Goal: Task Accomplishment & Management: Use online tool/utility

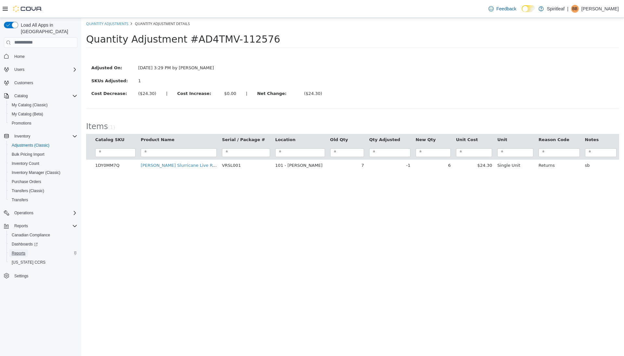
click at [16, 251] on span "Reports" at bounding box center [19, 253] width 14 height 5
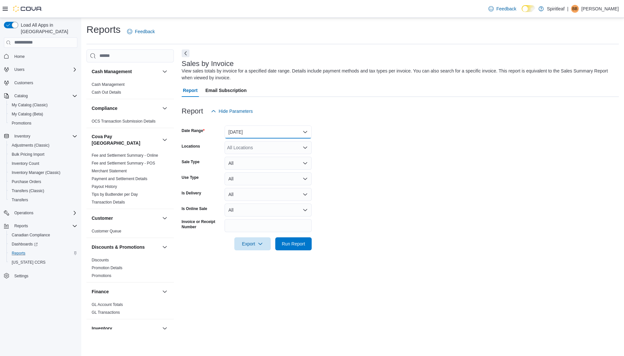
click at [276, 131] on button "[DATE]" at bounding box center [268, 132] width 87 height 13
click at [249, 157] on span "[DATE]" at bounding box center [272, 158] width 74 height 8
click at [294, 242] on span "Run Report" at bounding box center [293, 243] width 23 height 7
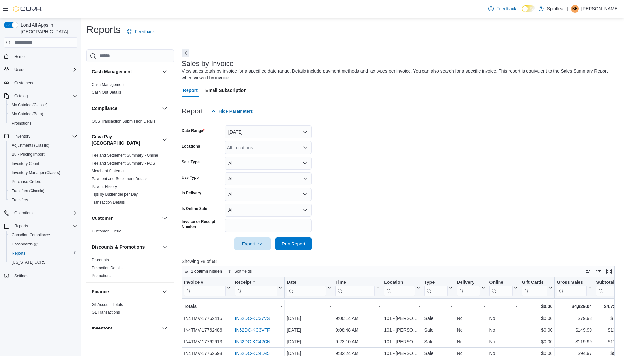
click at [185, 53] on button "Next" at bounding box center [186, 53] width 8 height 8
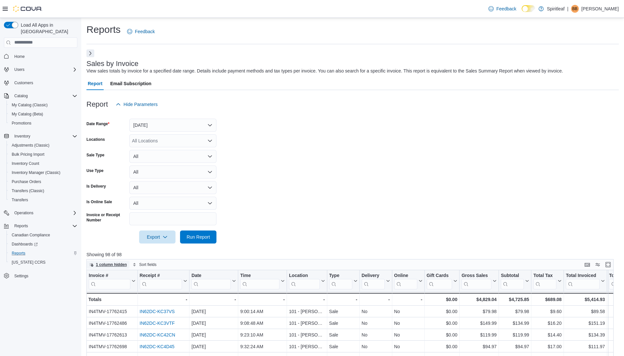
click at [116, 262] on span "1 column hidden" at bounding box center [111, 264] width 31 height 5
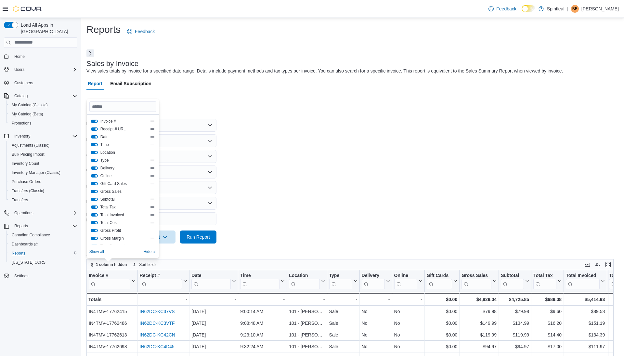
click at [97, 152] on button "Location" at bounding box center [94, 152] width 7 height 3
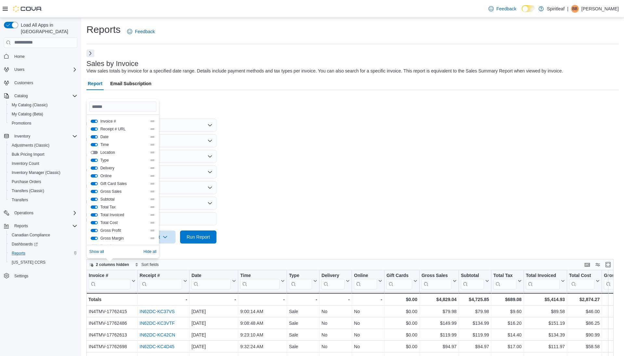
click at [97, 159] on button "Type" at bounding box center [94, 160] width 7 height 3
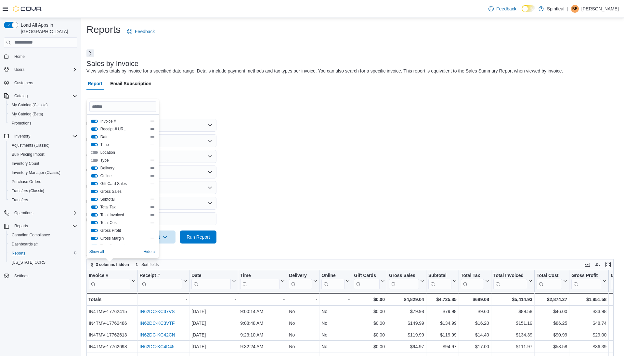
click at [97, 167] on button "Delivery" at bounding box center [94, 167] width 7 height 3
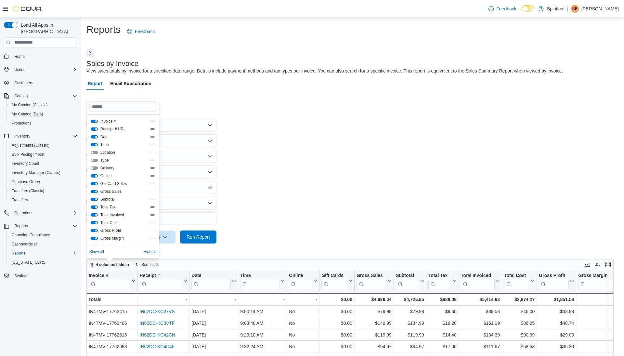
click at [96, 175] on button "Online" at bounding box center [94, 175] width 7 height 3
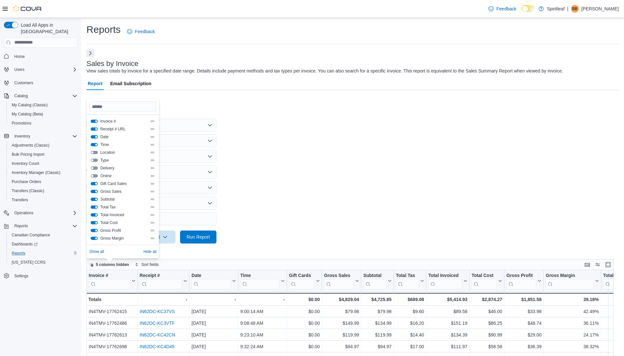
click at [95, 184] on button "Gift Card Sales" at bounding box center [94, 183] width 7 height 3
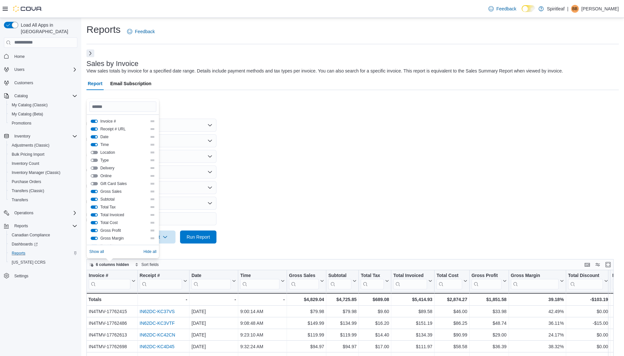
click at [96, 122] on button "Invoice #" at bounding box center [94, 121] width 7 height 3
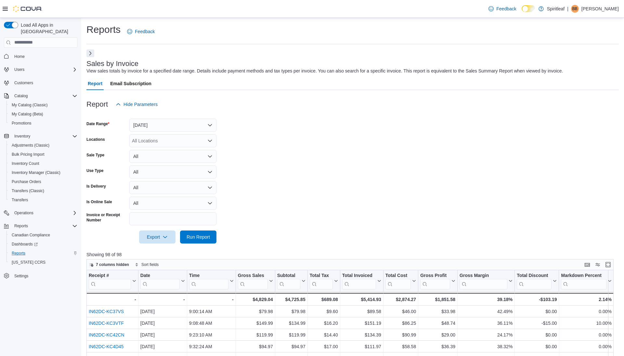
click at [362, 151] on form "Date Range [DATE] Locations All Locations Sale Type All Use Type All Is Deliver…" at bounding box center [352, 177] width 533 height 133
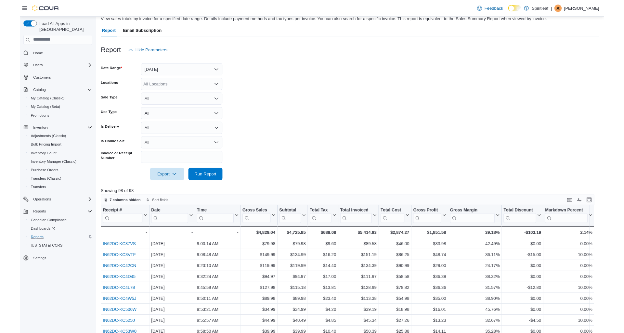
scroll to position [88, 0]
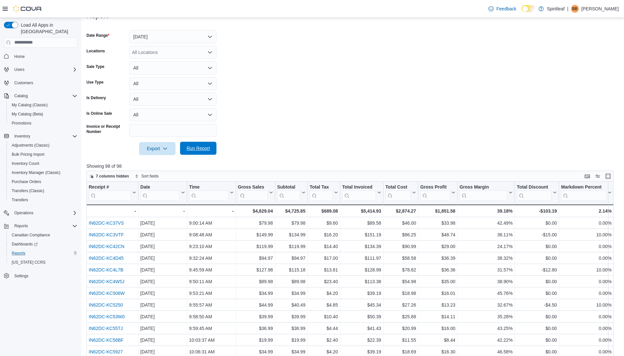
click at [196, 146] on span "Run Report" at bounding box center [198, 148] width 23 height 7
click at [204, 145] on span "Run Report" at bounding box center [198, 148] width 29 height 13
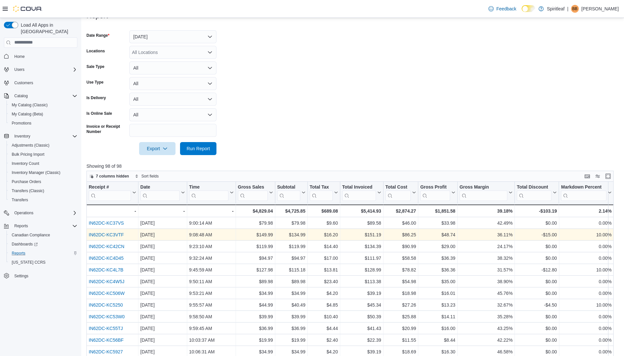
click at [119, 233] on link "IN62DC-KC3VTF" at bounding box center [106, 234] width 35 height 5
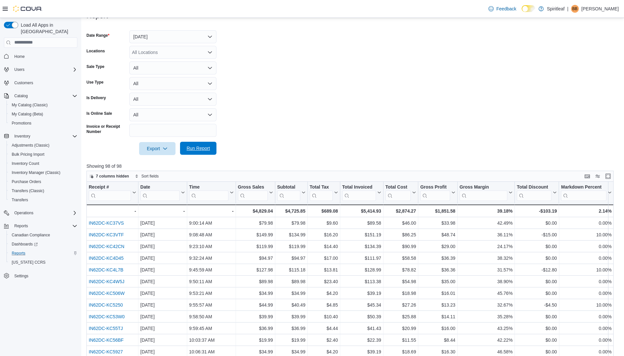
click at [195, 150] on span "Run Report" at bounding box center [198, 148] width 23 height 7
click at [191, 150] on span "Run Report" at bounding box center [198, 148] width 23 height 7
